Goal: Find specific page/section: Find specific page/section

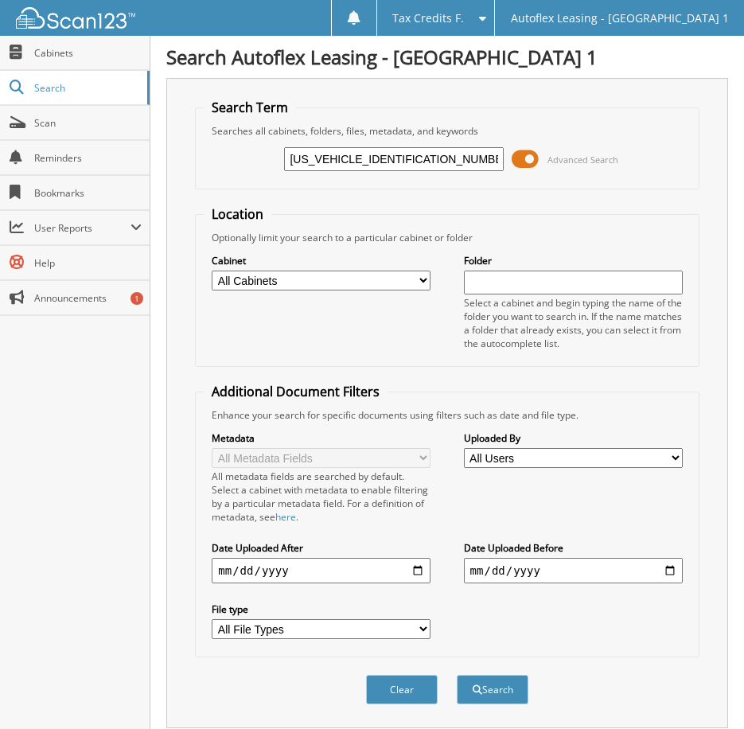
click at [372, 159] on input "WBA1M1C56GV394071" at bounding box center [393, 159] width 219 height 24
type input "394071"
click at [492, 686] on button "Search" at bounding box center [493, 689] width 72 height 29
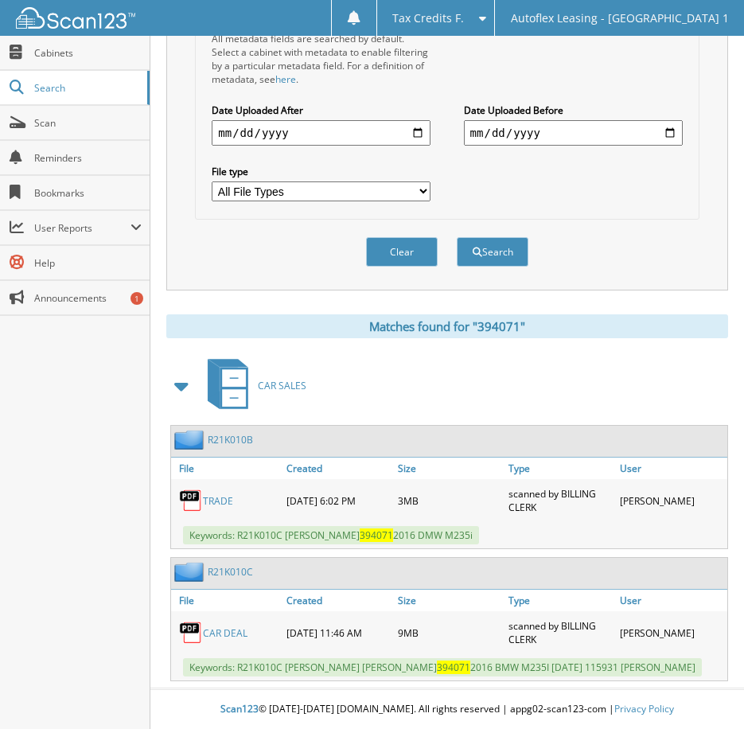
scroll to position [450, 0]
click at [236, 626] on link "CAR DEAL" at bounding box center [225, 633] width 45 height 14
